Goal: Go to known website: Access a specific website the user already knows

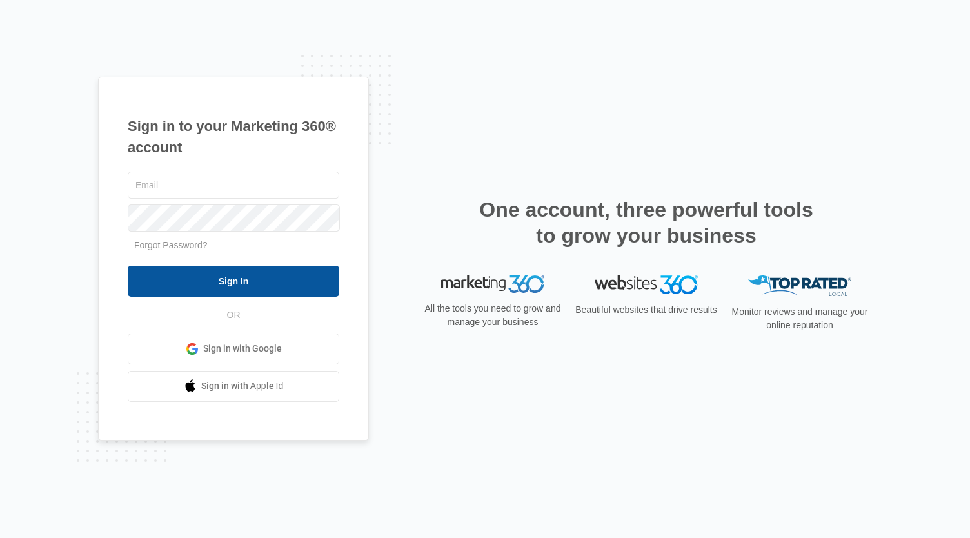
type input "[EMAIL_ADDRESS][DOMAIN_NAME]"
click at [257, 279] on input "Sign In" at bounding box center [233, 281] width 211 height 31
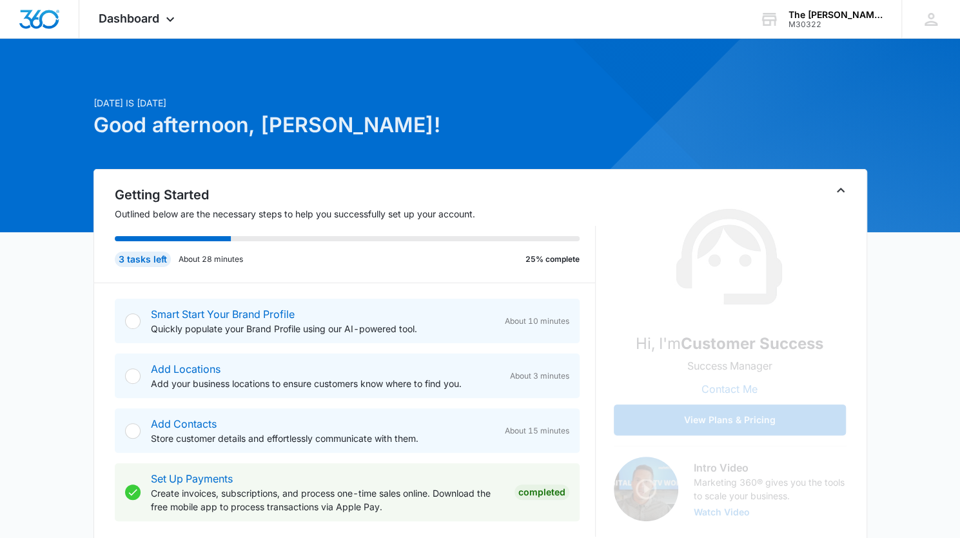
scroll to position [1, 0]
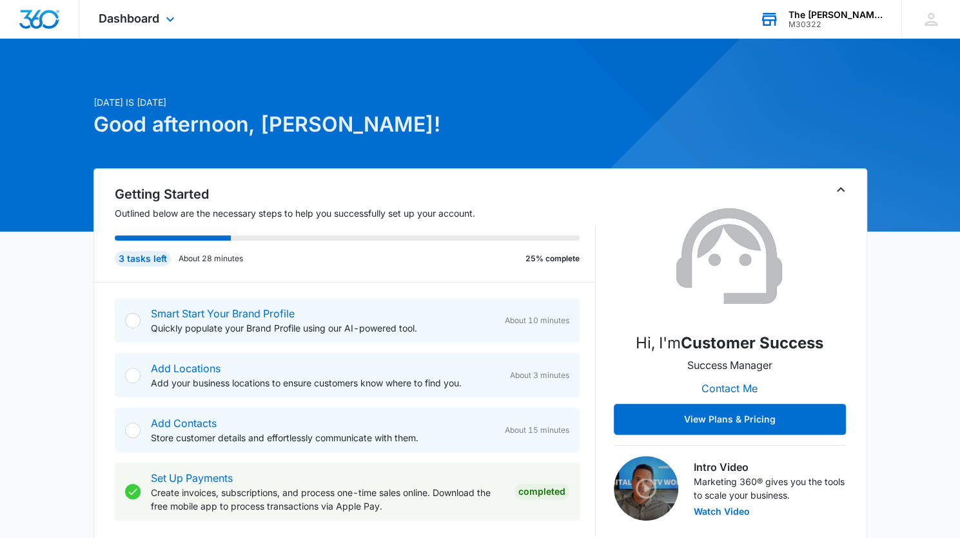
click at [796, 33] on div "The Taylor Mansion M30322 Your Accounts View All" at bounding box center [820, 19] width 161 height 38
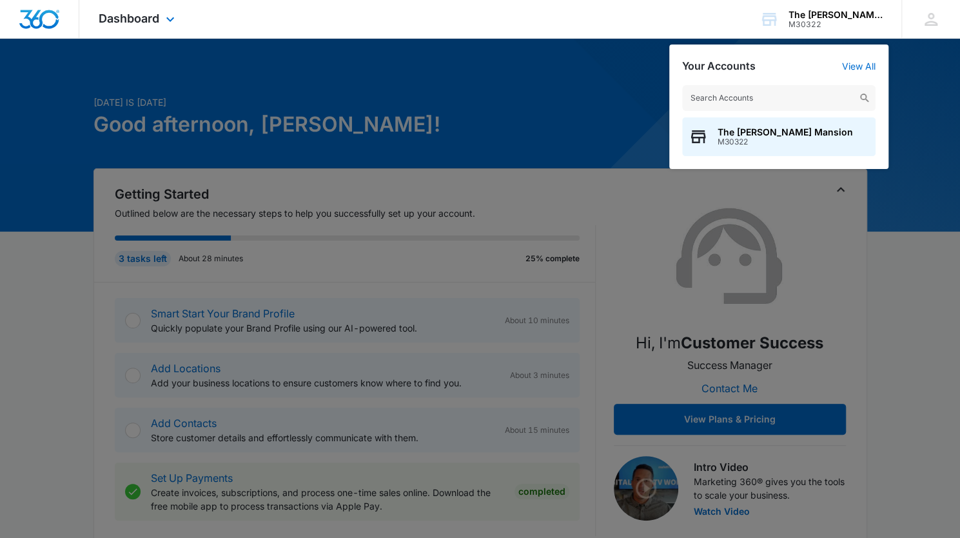
click at [532, 30] on div "Dashboard Apps Reputation Websites Forms Payments Files Settings The Taylor Man…" at bounding box center [480, 19] width 960 height 39
click at [169, 17] on icon at bounding box center [169, 22] width 15 height 15
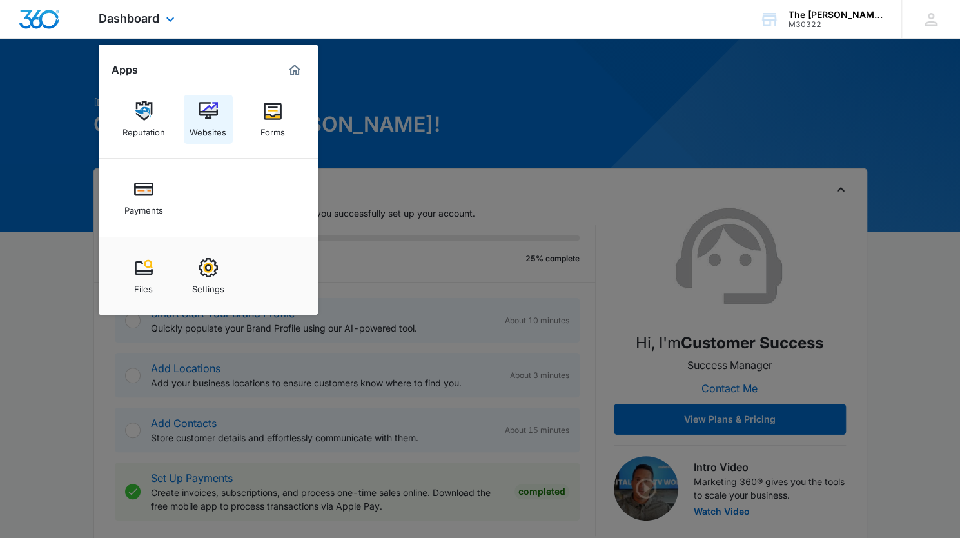
click at [222, 108] on link "Websites" at bounding box center [208, 119] width 49 height 49
